Goal: Check status

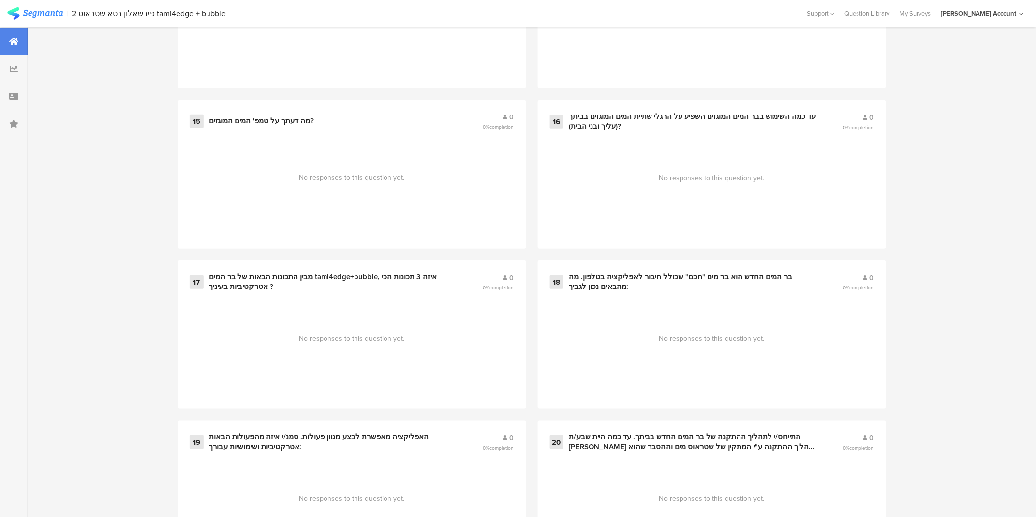
scroll to position [1529, 0]
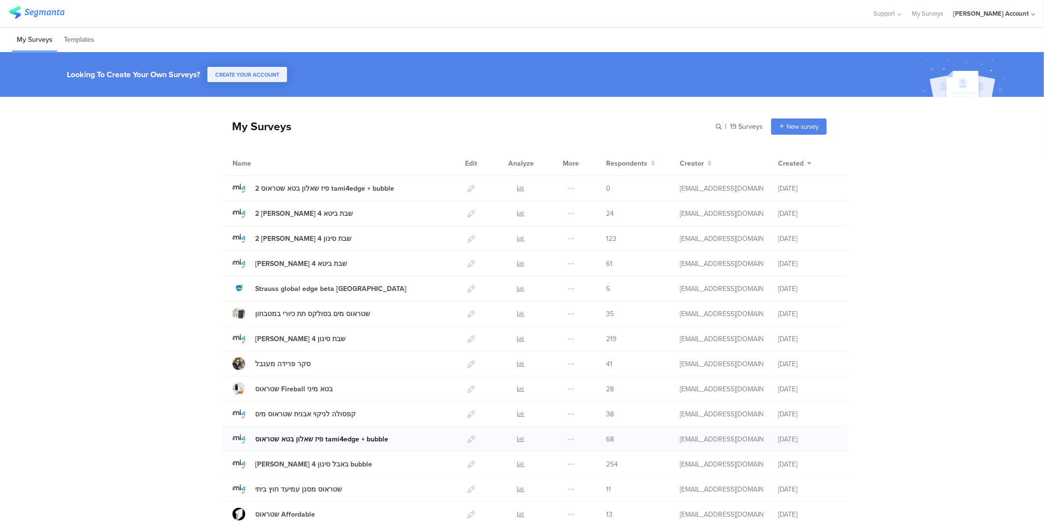
click at [312, 437] on div "פיז שאלון בטא שטראוס tami4edge + bubble" at bounding box center [321, 439] width 133 height 10
click at [518, 440] on icon at bounding box center [521, 439] width 7 height 7
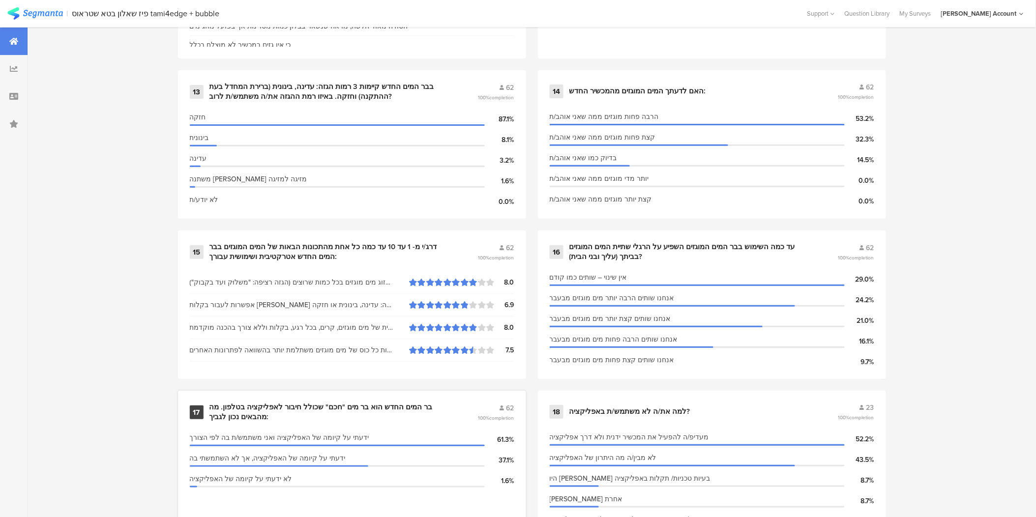
scroll to position [1420, 0]
